Goal: Task Accomplishment & Management: Use online tool/utility

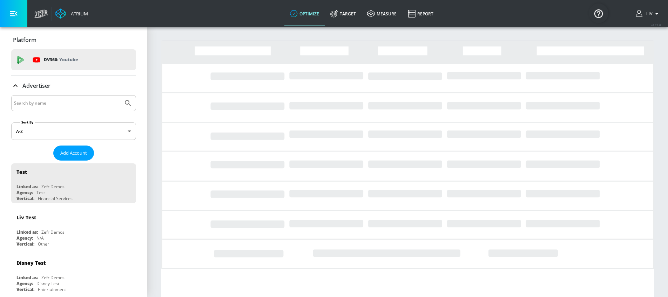
click at [73, 102] on input "Search by name" at bounding box center [67, 103] width 106 height 9
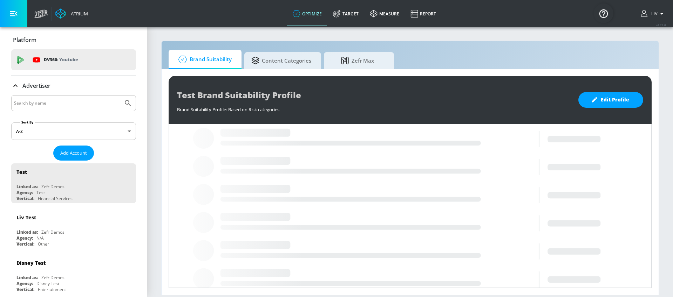
click at [111, 110] on div at bounding box center [73, 103] width 125 height 16
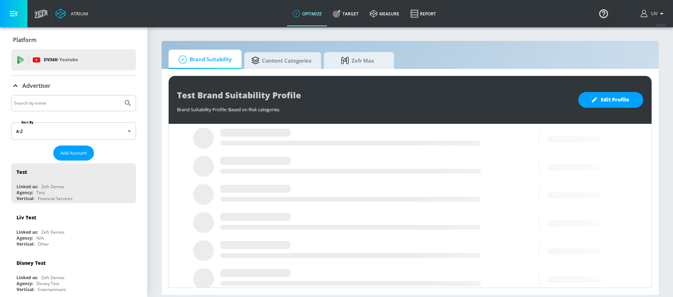
click at [110, 107] on input "Search by name" at bounding box center [67, 103] width 106 height 9
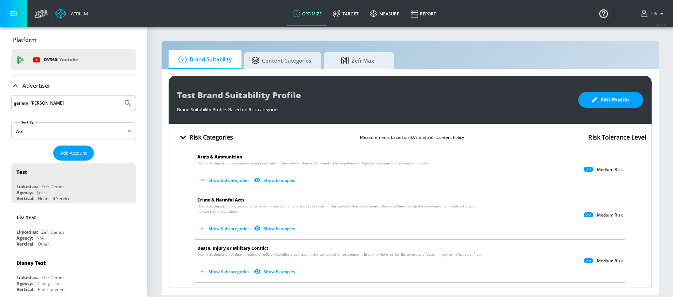
type input "general [PERSON_NAME]"
click at [120, 96] on button "Submit Search" at bounding box center [127, 103] width 15 height 15
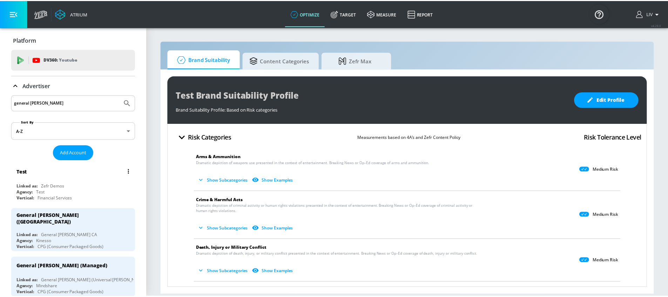
scroll to position [208, 0]
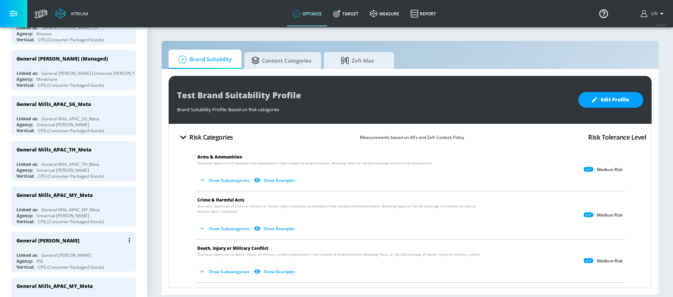
click at [87, 232] on div "General [PERSON_NAME]" at bounding box center [75, 240] width 118 height 17
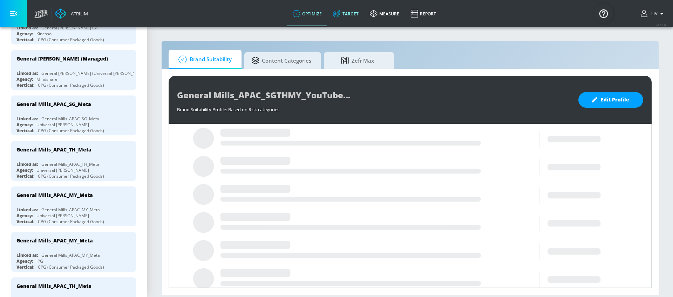
click at [349, 17] on link "Target" at bounding box center [345, 13] width 37 height 25
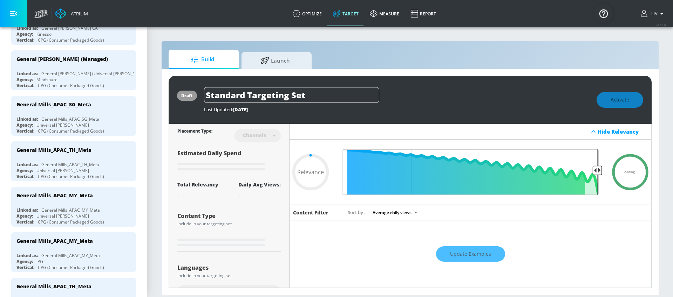
type input "0.05"
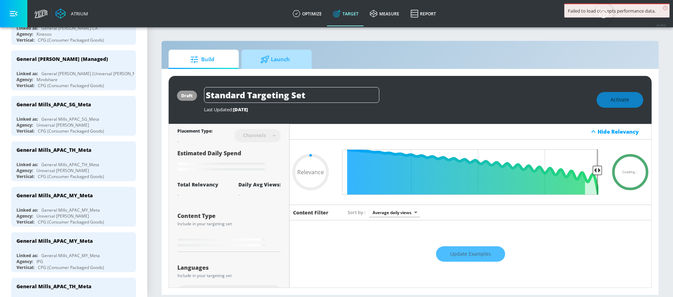
click at [275, 61] on span "Launch" at bounding box center [274, 59] width 53 height 17
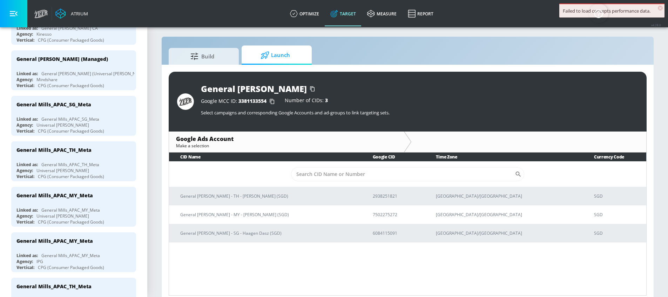
scroll to position [10, 0]
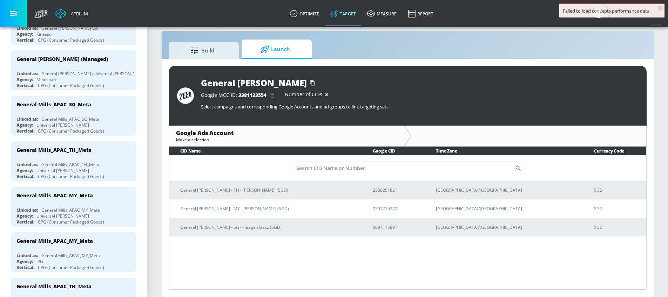
click at [292, 190] on p "General [PERSON_NAME] - TH - [PERSON_NAME] (SGD)" at bounding box center [268, 190] width 176 height 7
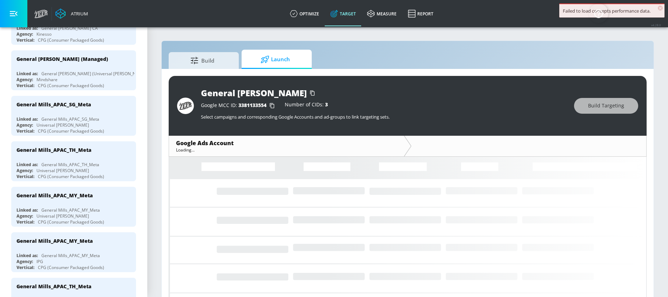
click at [282, 197] on icon "Loading..." at bounding box center [407, 288] width 477 height 262
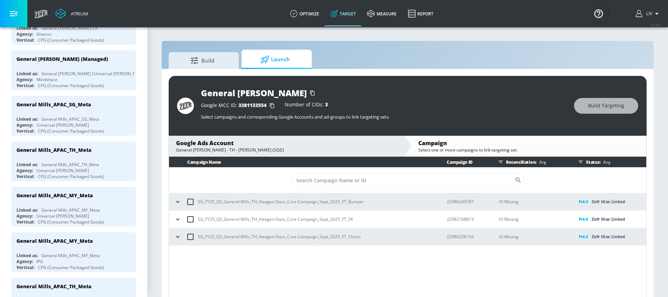
click at [229, 150] on div "General [PERSON_NAME] - TH - [PERSON_NAME] (SGD)" at bounding box center [286, 150] width 221 height 6
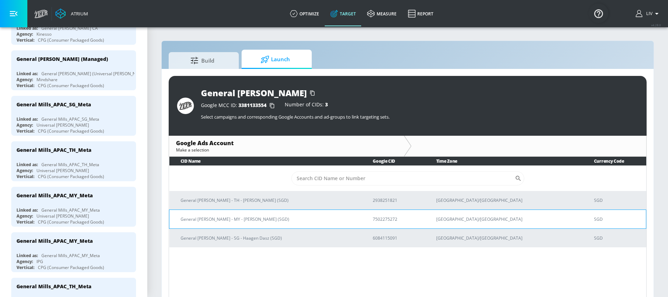
click at [266, 217] on p "General [PERSON_NAME] - MY - [PERSON_NAME] (SGD)" at bounding box center [267, 219] width 175 height 7
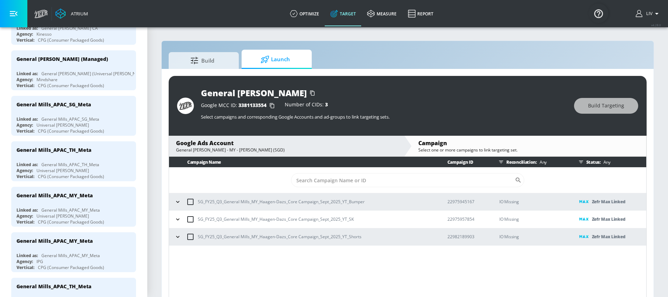
click at [295, 145] on div "Google Ads Account" at bounding box center [286, 143] width 221 height 8
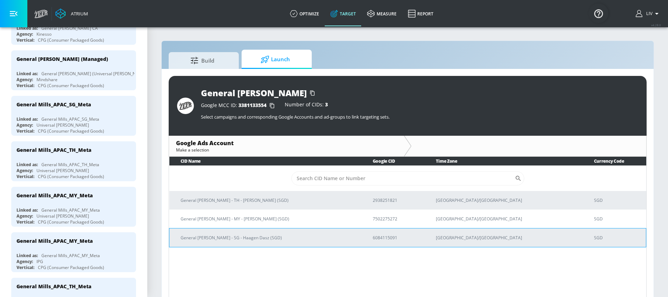
click at [275, 235] on p "General [PERSON_NAME] - SG - Haagen Dasz (SGD)" at bounding box center [267, 237] width 175 height 7
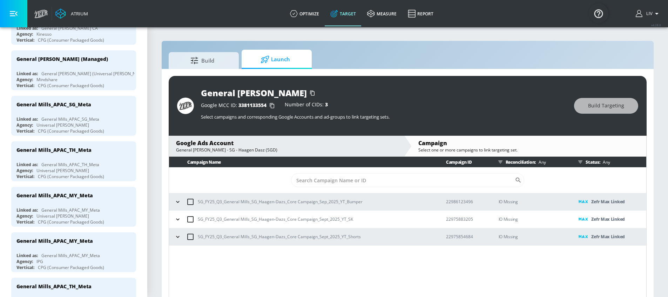
click at [356, 155] on div "Google Ads Account General [PERSON_NAME] - SG - Haagen Dasz (SGD)" at bounding box center [286, 146] width 235 height 21
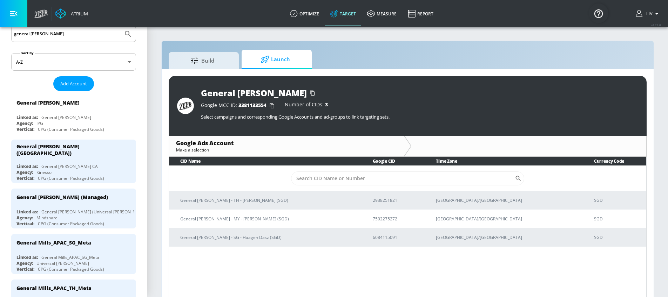
scroll to position [31, 0]
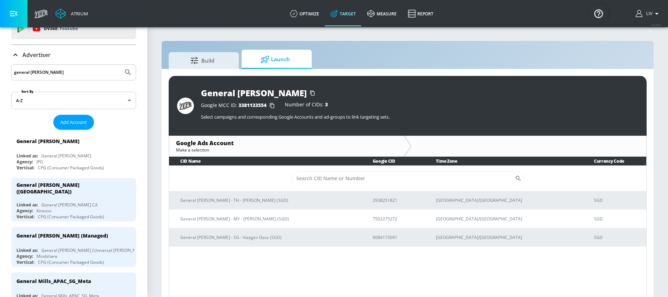
click at [288, 30] on section "Build Launch General Mills_APAC_SGTHMY_YouTube Google MCC ID: 3381133554 Number…" at bounding box center [407, 167] width 520 height 281
